Goal: Task Accomplishment & Management: Manage account settings

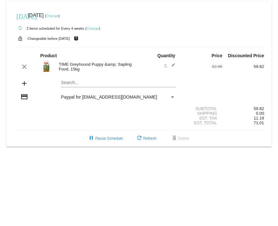
click at [58, 15] on link "Change" at bounding box center [52, 16] width 12 height 4
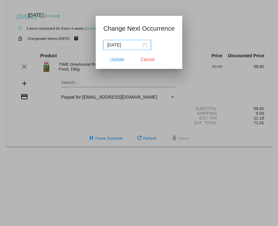
click at [122, 46] on input "[DATE]" at bounding box center [124, 44] width 34 height 7
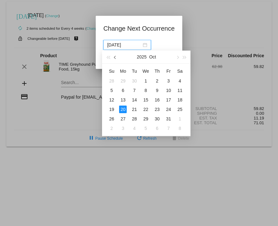
click at [114, 57] on button "button" at bounding box center [115, 57] width 7 height 13
click at [112, 118] on div "28" at bounding box center [112, 119] width 8 height 8
type input "[DATE]"
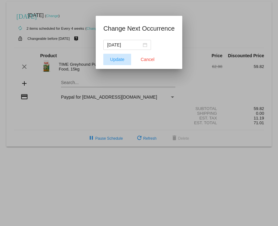
click at [116, 60] on span "Update" at bounding box center [117, 59] width 14 height 5
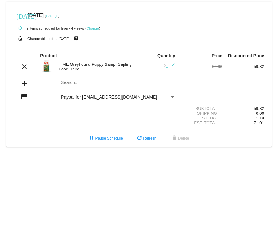
click at [92, 29] on link "Change" at bounding box center [92, 29] width 12 height 4
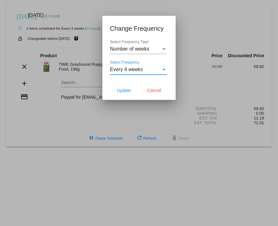
click at [165, 69] on div "Select Frequency" at bounding box center [164, 70] width 6 height 6
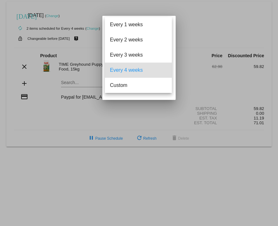
click at [188, 26] on div at bounding box center [139, 113] width 278 height 226
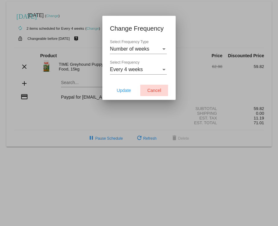
click at [154, 90] on span "Cancel" at bounding box center [154, 90] width 14 height 5
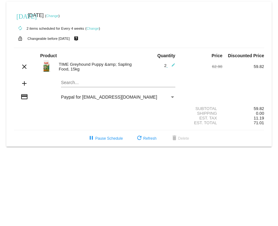
click at [58, 15] on link "Change" at bounding box center [52, 16] width 12 height 4
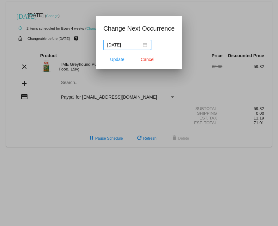
click at [141, 44] on div "[DATE]" at bounding box center [127, 44] width 40 height 7
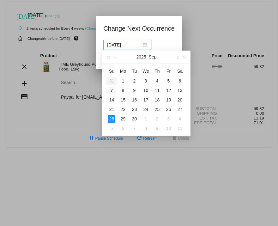
click at [110, 90] on div "7" at bounding box center [112, 90] width 8 height 8
type input "[DATE]"
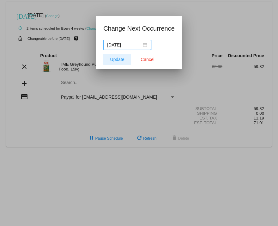
click at [119, 58] on span "Update" at bounding box center [117, 59] width 14 height 5
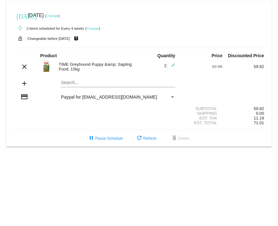
click at [58, 15] on link "Change" at bounding box center [52, 16] width 12 height 4
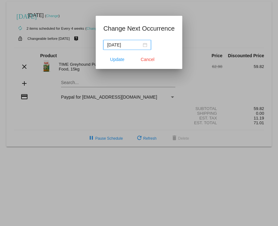
click at [144, 45] on div "[DATE]" at bounding box center [127, 44] width 40 height 7
click at [56, 108] on div at bounding box center [139, 113] width 278 height 226
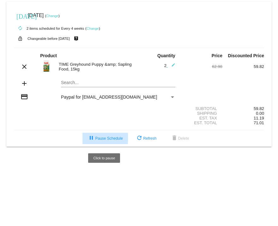
click at [113, 140] on span "pause Pause Schedule" at bounding box center [104, 138] width 35 height 4
click at [96, 140] on span "play_arrow Resume Schedule" at bounding box center [105, 138] width 39 height 4
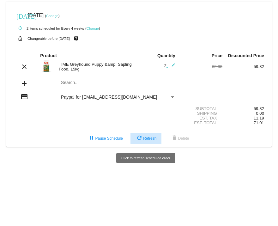
click at [147, 140] on span "refresh Refresh" at bounding box center [145, 138] width 21 height 4
